Goal: Register for event/course

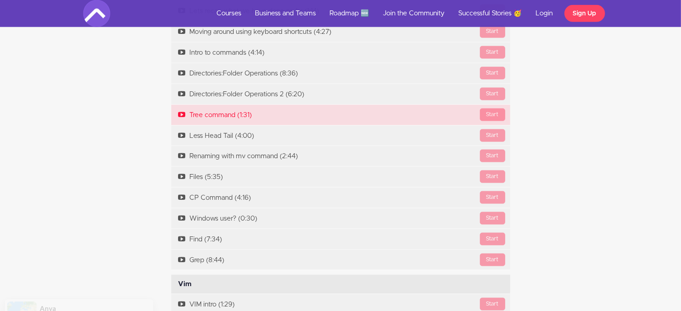
scroll to position [1276, 0]
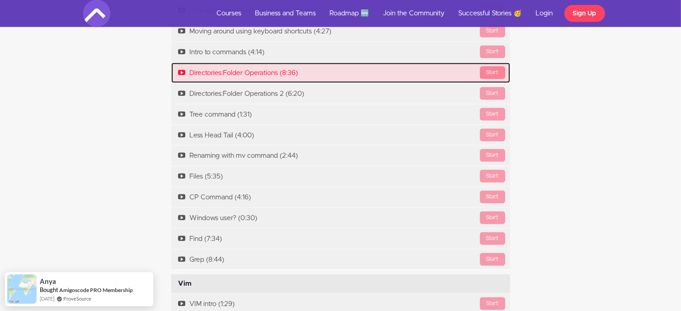
click at [498, 75] on div "Start" at bounding box center [492, 72] width 25 height 13
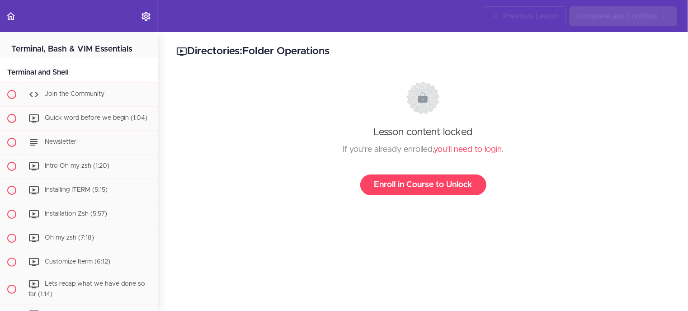
scroll to position [320, 0]
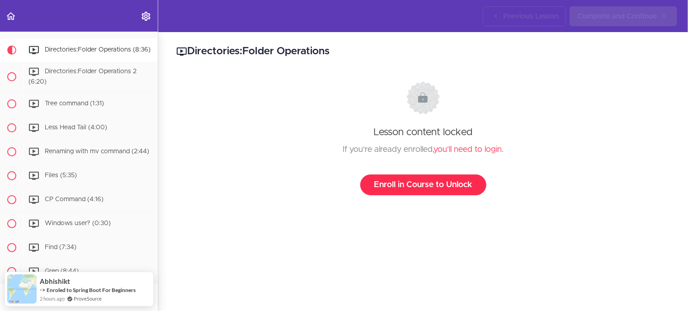
click at [396, 189] on link "Enroll in Course to Unlock" at bounding box center [423, 184] width 126 height 21
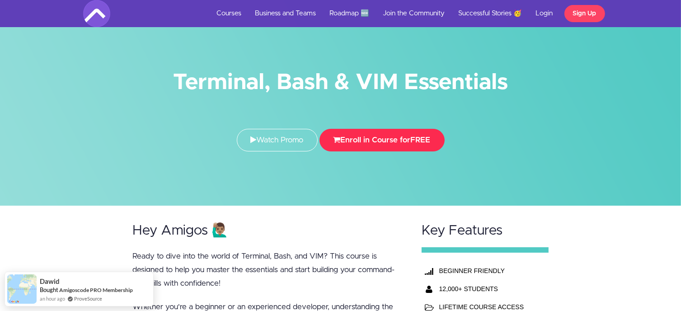
click at [367, 139] on button "Enroll in Course for FREE" at bounding box center [381, 140] width 125 height 23
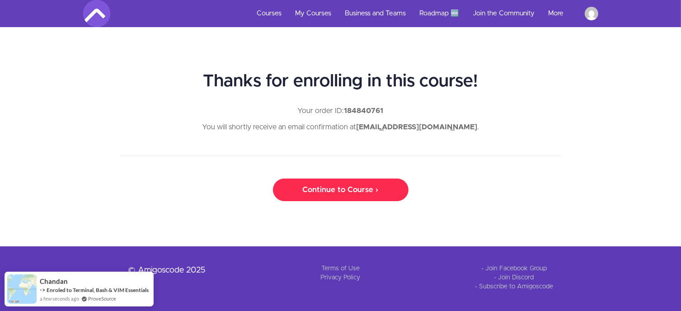
click at [329, 195] on link "Continue to Course ›" at bounding box center [341, 189] width 136 height 23
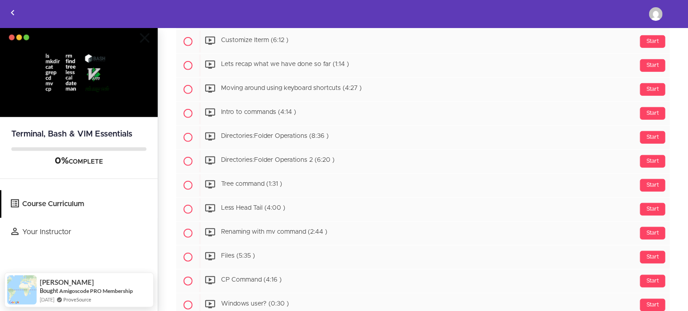
scroll to position [275, 0]
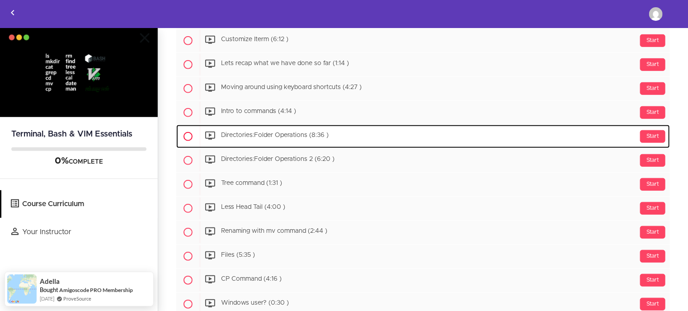
click at [266, 132] on span "Directories:Folder Operations (8:36 )" at bounding box center [275, 135] width 108 height 6
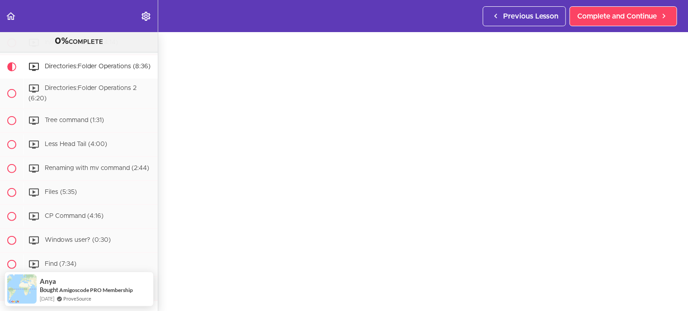
scroll to position [43, 0]
